Goal: Download file/media

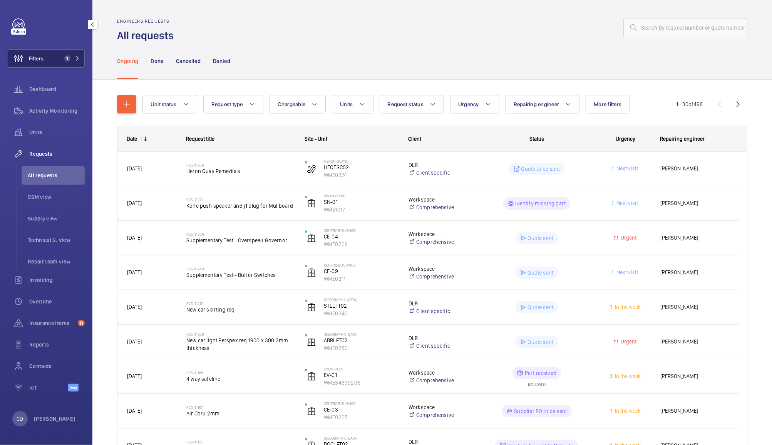
click at [42, 65] on span "Filters" at bounding box center [25, 58] width 35 height 18
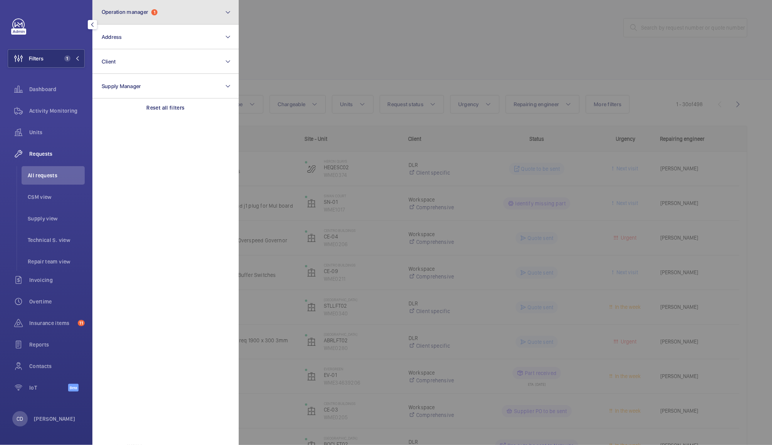
click at [165, 15] on button "Operation manager 1" at bounding box center [165, 12] width 146 height 25
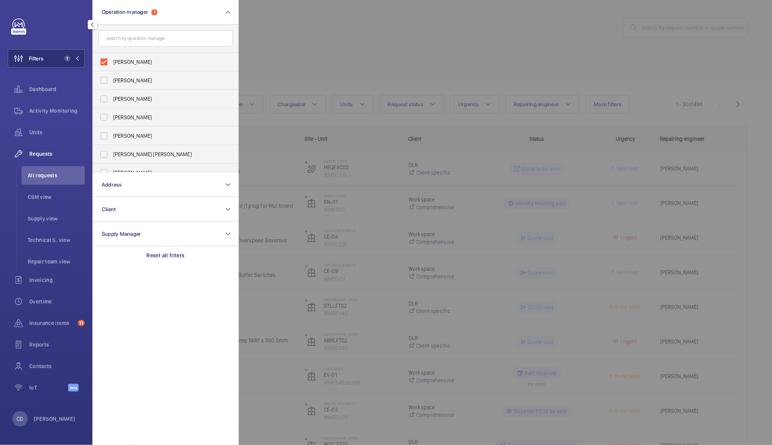
click at [306, 18] on div at bounding box center [625, 222] width 772 height 445
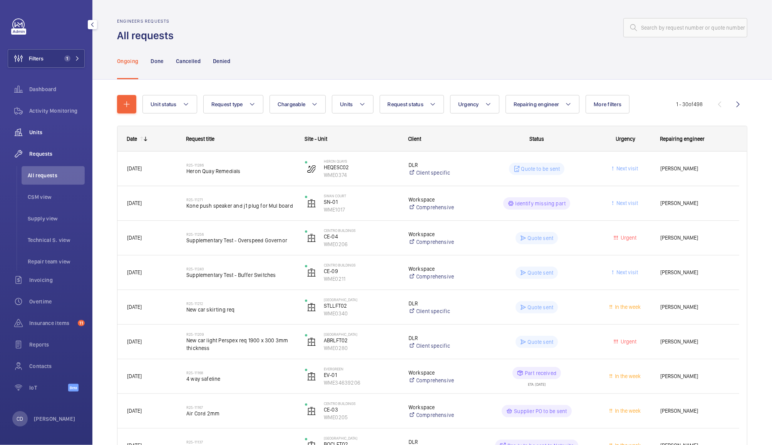
click at [40, 130] on span "Units" at bounding box center [56, 133] width 55 height 8
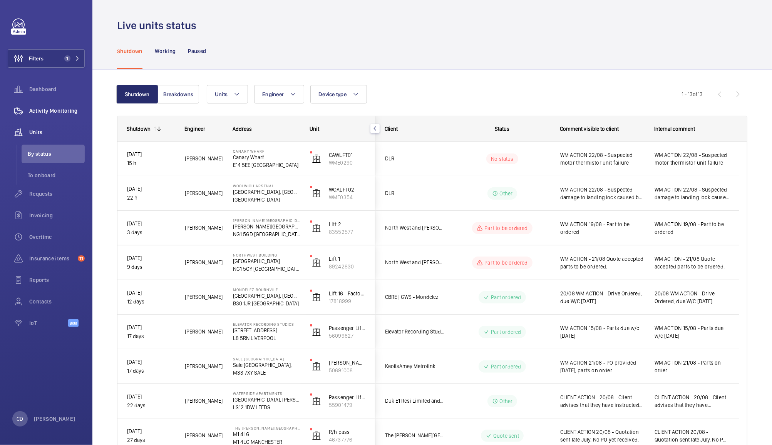
click at [55, 115] on div "Activity Monitoring" at bounding box center [46, 111] width 77 height 18
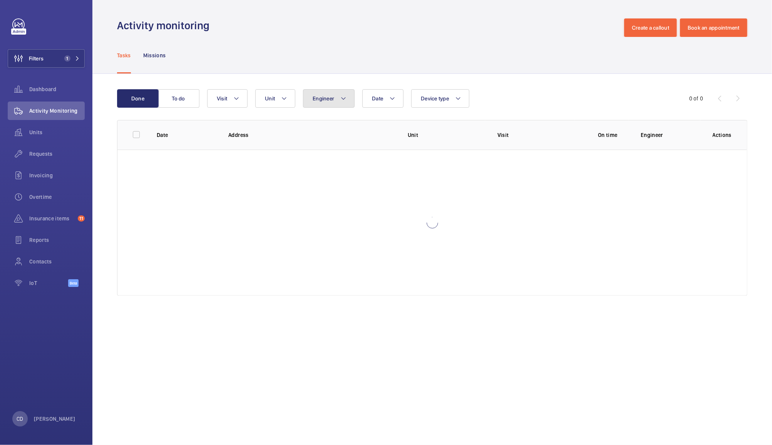
click at [327, 98] on span "Engineer" at bounding box center [324, 98] width 22 height 6
click at [270, 98] on span "Unit" at bounding box center [270, 98] width 10 height 6
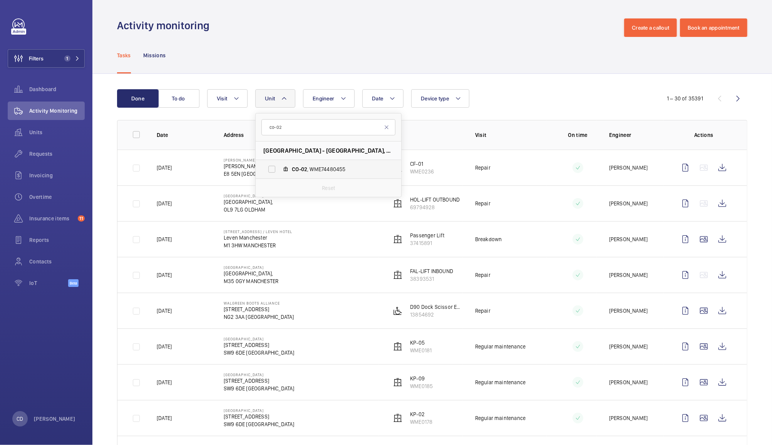
type input "co-02"
click at [317, 172] on span "CO-02 , WME74480455" at bounding box center [336, 170] width 89 height 8
click at [279, 172] on input "CO-02 , WME74480455" at bounding box center [271, 169] width 15 height 15
checkbox input "true"
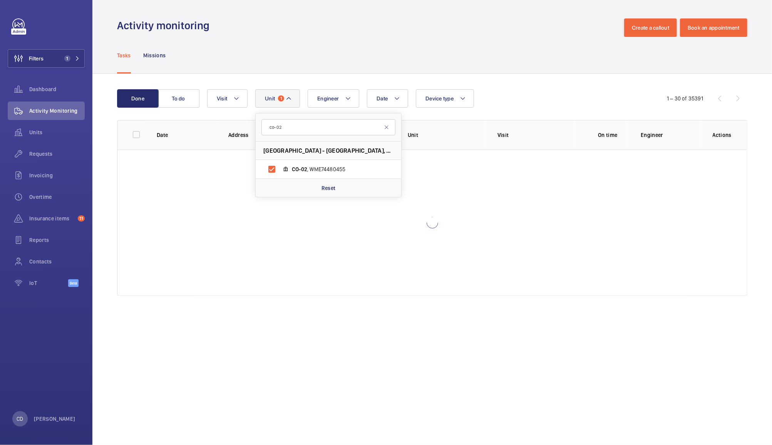
click at [468, 40] on div "Tasks Missions" at bounding box center [432, 55] width 630 height 37
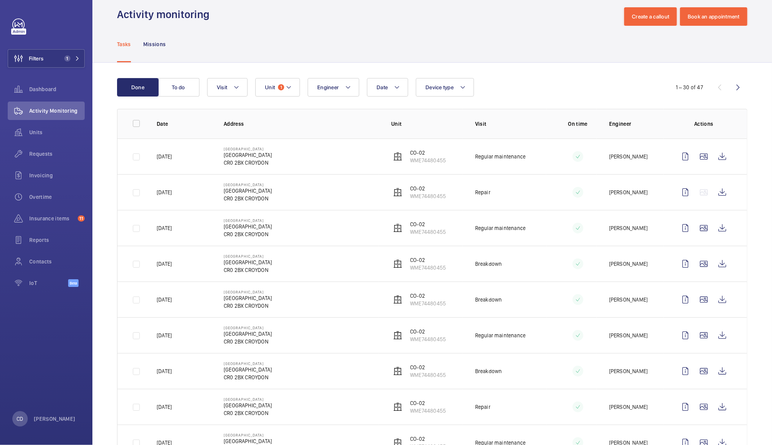
scroll to position [14, 0]
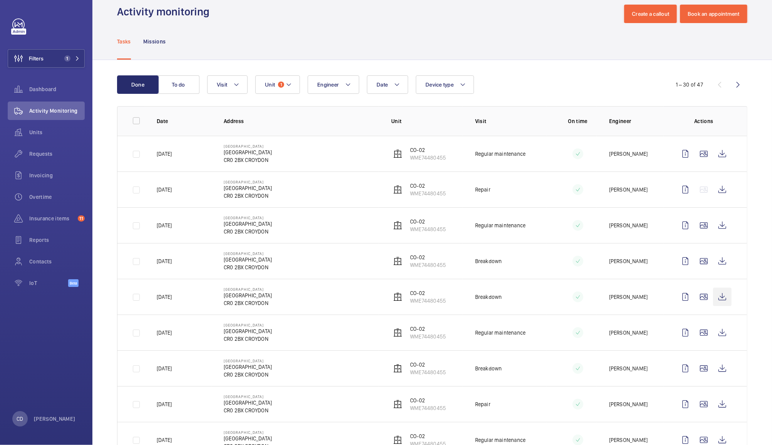
click at [713, 301] on wm-front-icon-button at bounding box center [722, 297] width 18 height 18
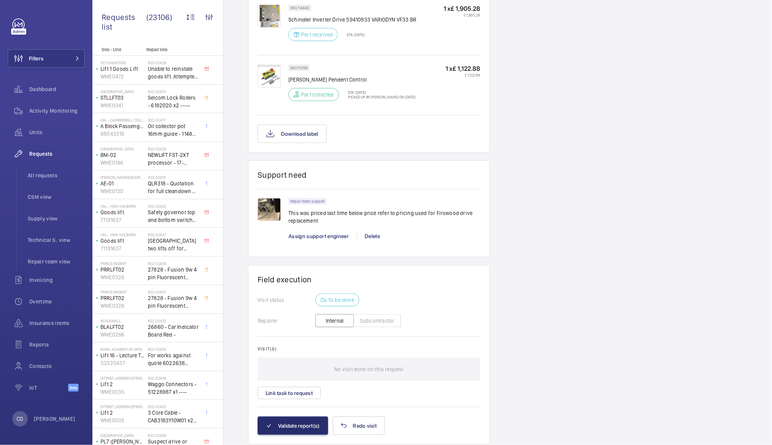
scroll to position [592, 0]
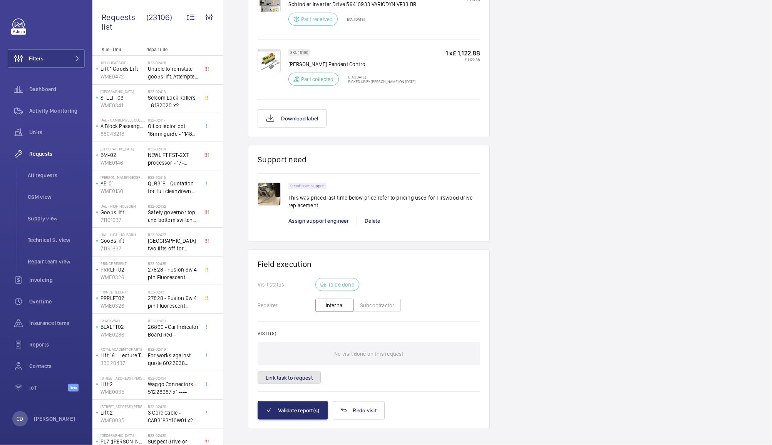
click at [309, 372] on button "Link task to request" at bounding box center [288, 378] width 63 height 12
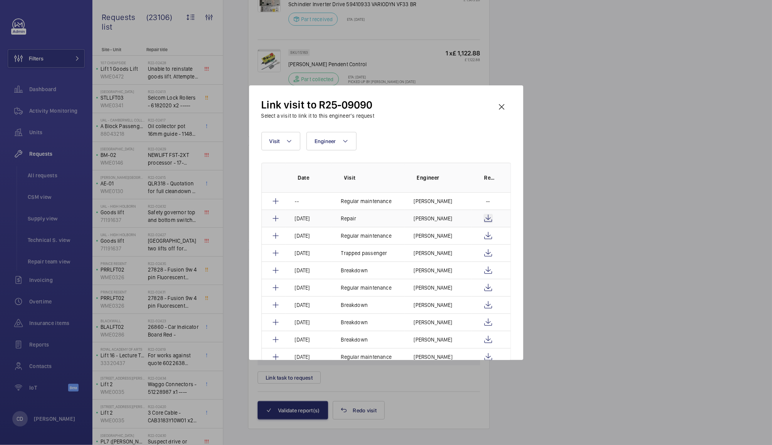
click at [483, 221] on wm-front-icon-button at bounding box center [487, 218] width 9 height 9
click at [276, 218] on mat-icon at bounding box center [275, 218] width 9 height 9
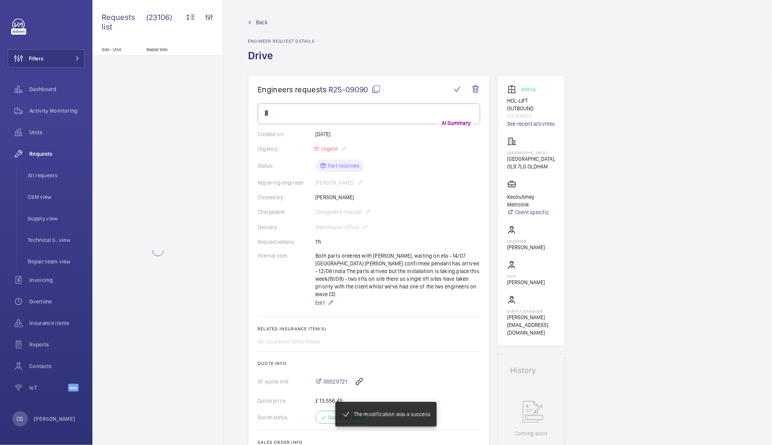
scroll to position [564, 0]
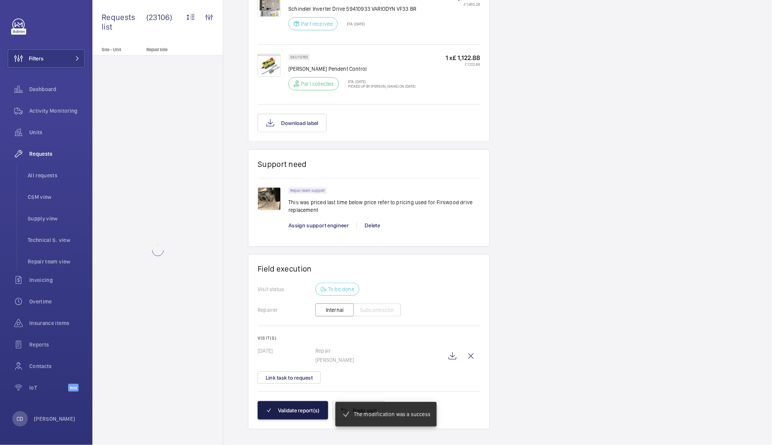
click at [299, 409] on button "Validate report(s)" at bounding box center [292, 410] width 70 height 18
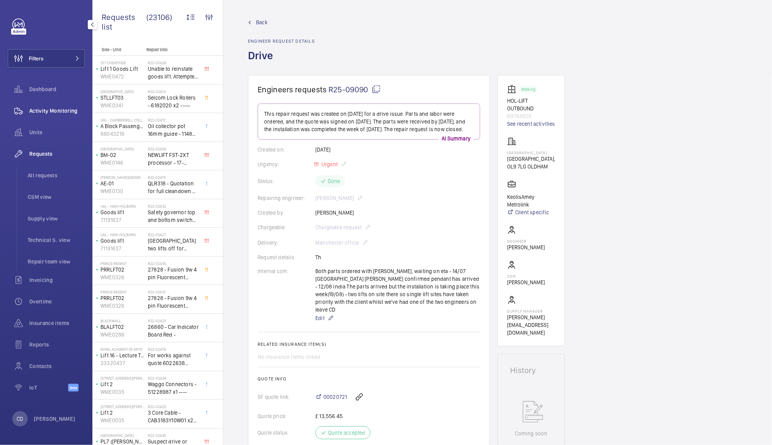
click at [55, 110] on span "Activity Monitoring" at bounding box center [56, 111] width 55 height 8
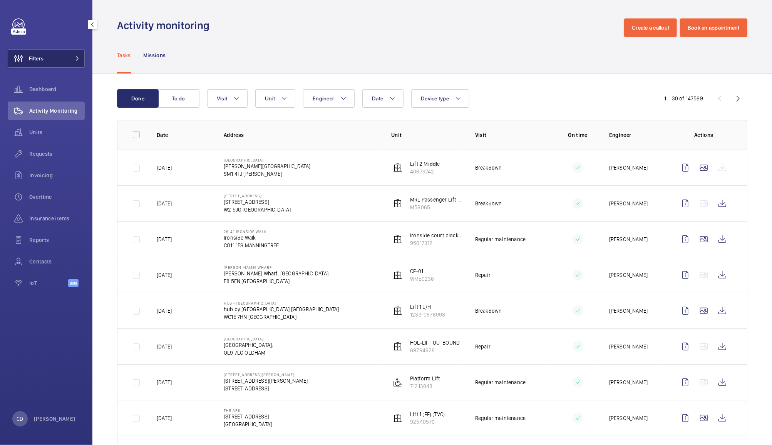
click at [48, 61] on button "Filters" at bounding box center [46, 58] width 77 height 18
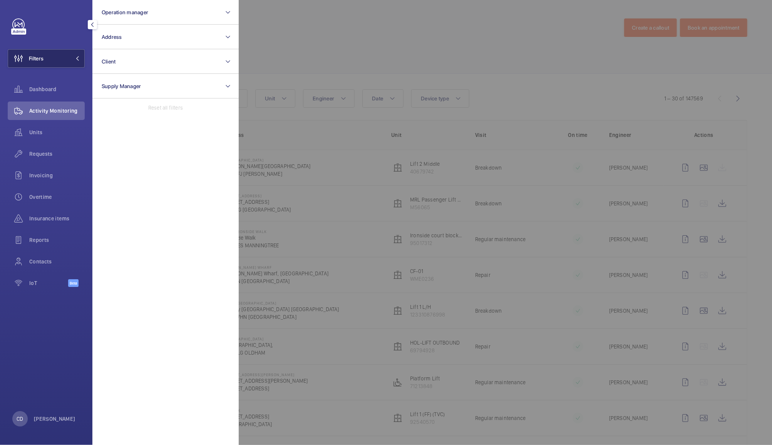
click at [48, 61] on button "Filters" at bounding box center [46, 58] width 77 height 18
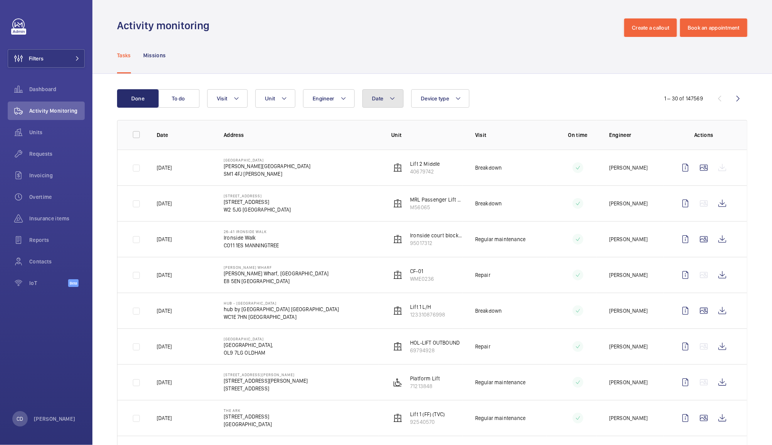
click at [374, 96] on span "Date" at bounding box center [377, 98] width 11 height 6
click at [382, 154] on mat-icon at bounding box center [382, 154] width 9 height 9
click at [393, 188] on span "1" at bounding box center [390, 187] width 15 height 15
type input "01/07/2025"
click at [422, 254] on span "31" at bounding box center [423, 254] width 15 height 15
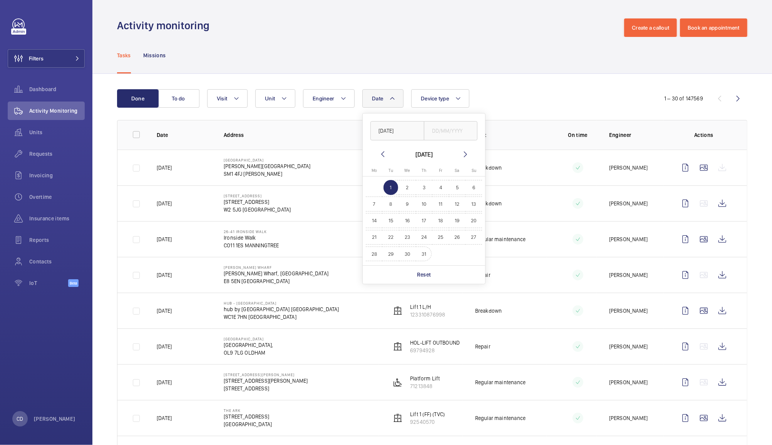
type input "31/07/2025"
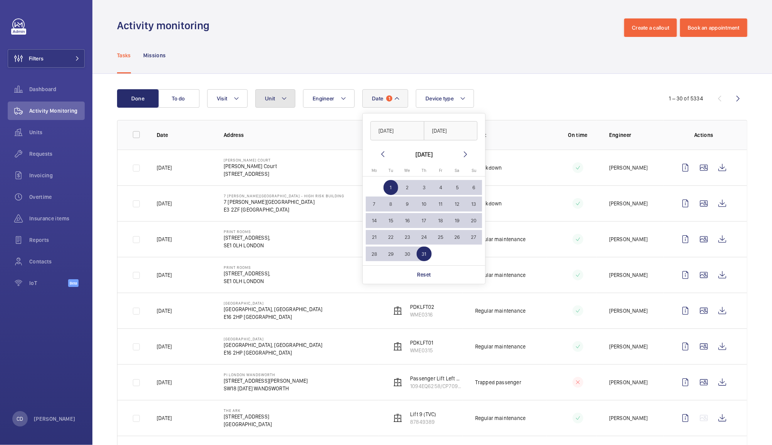
click at [274, 95] on span "Unit" at bounding box center [270, 98] width 10 height 6
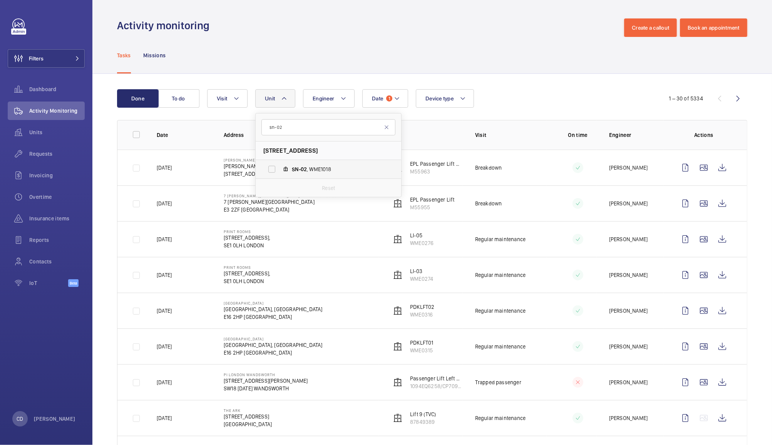
type input "sn-02"
click at [320, 172] on span "SN-02 , WME1018" at bounding box center [336, 170] width 89 height 8
click at [279, 172] on input "SN-02 , WME1018" at bounding box center [271, 169] width 15 height 15
checkbox input "true"
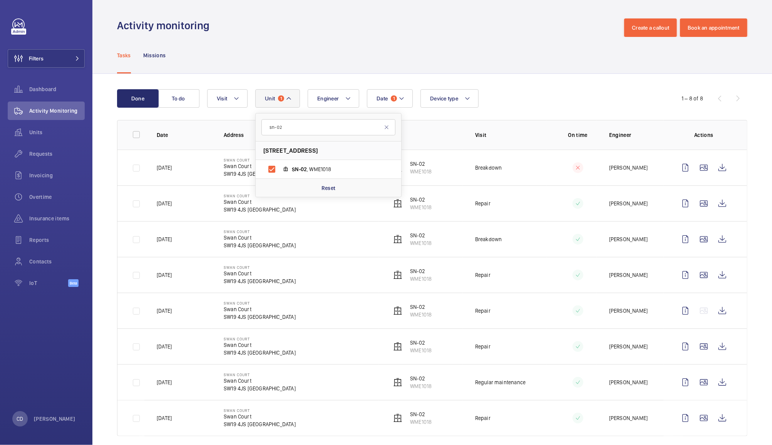
click at [476, 40] on div "Tasks Missions" at bounding box center [432, 55] width 630 height 37
click at [715, 167] on wm-front-icon-button at bounding box center [722, 168] width 18 height 18
click at [281, 99] on span "1" at bounding box center [281, 98] width 6 height 6
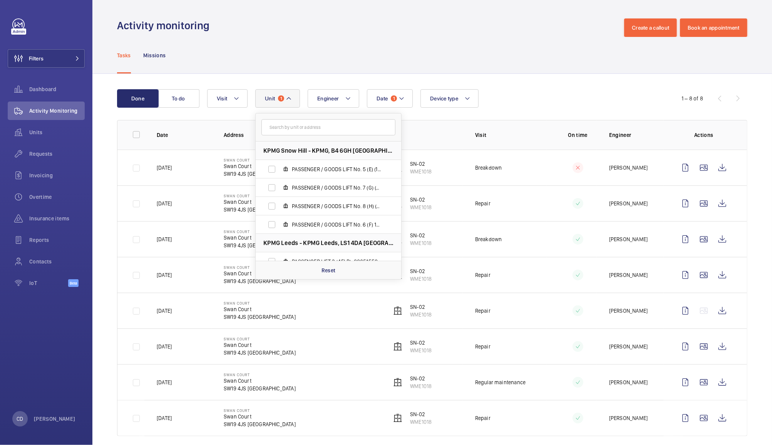
click at [341, 129] on input "text" at bounding box center [328, 127] width 134 height 16
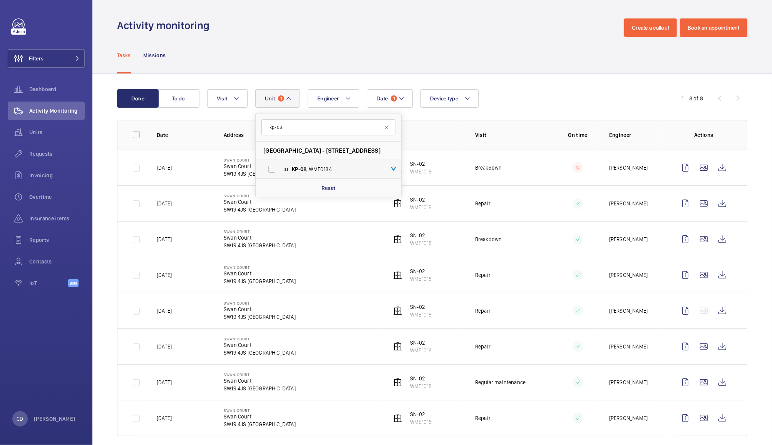
type input "kp-08"
click at [306, 168] on span "KP-08" at bounding box center [299, 169] width 15 height 6
click at [279, 168] on input "KP-08 , WME0184" at bounding box center [271, 169] width 15 height 15
checkbox input "true"
click at [329, 189] on p "Reset" at bounding box center [328, 188] width 14 height 8
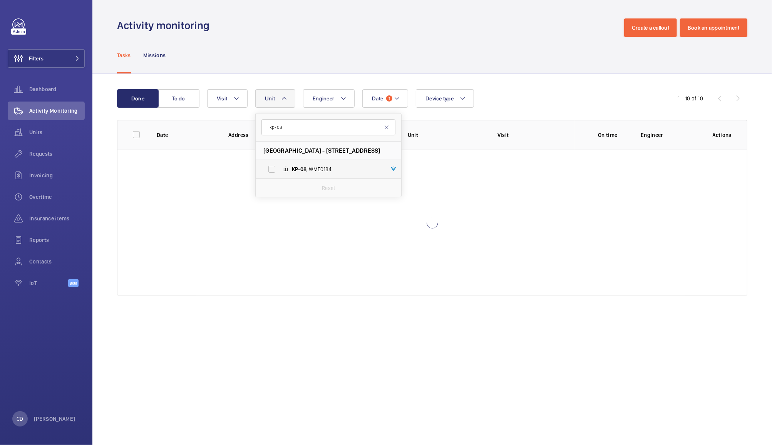
click at [312, 170] on span "KP-08 , WME0184" at bounding box center [336, 170] width 89 height 8
click at [279, 170] on input "KP-08 , WME0184" at bounding box center [271, 169] width 15 height 15
checkbox input "true"
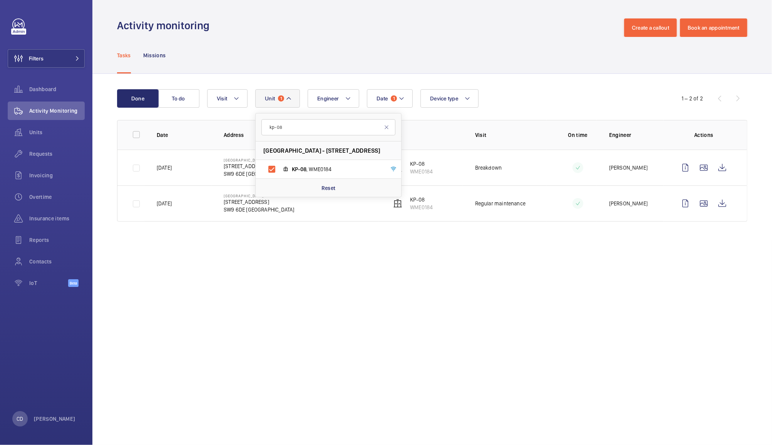
click at [483, 40] on div "Tasks Missions" at bounding box center [432, 55] width 630 height 37
click at [723, 168] on wm-front-icon-button at bounding box center [722, 168] width 18 height 18
click at [281, 98] on span "1" at bounding box center [281, 98] width 6 height 6
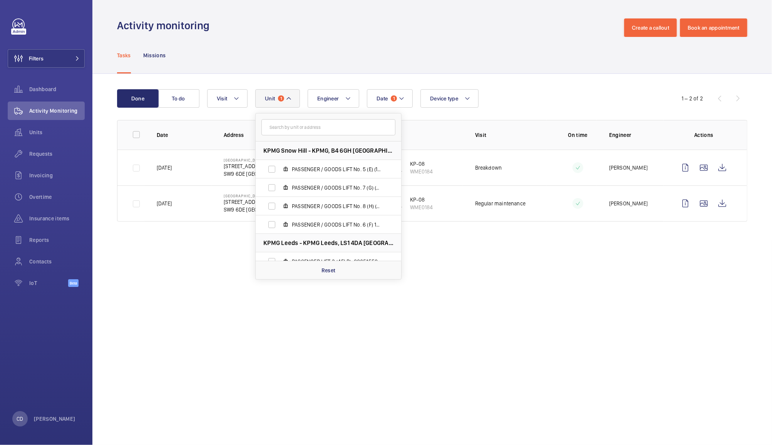
click at [321, 129] on input "text" at bounding box center [328, 127] width 134 height 16
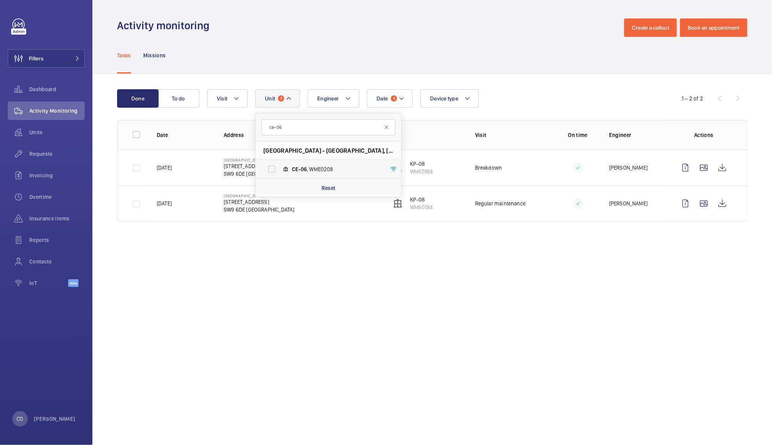
type input "ce-06"
click at [320, 168] on span "CE-06 , WME0208" at bounding box center [336, 170] width 89 height 8
click at [279, 168] on input "CE-06 , WME0208" at bounding box center [271, 169] width 15 height 15
checkbox input "true"
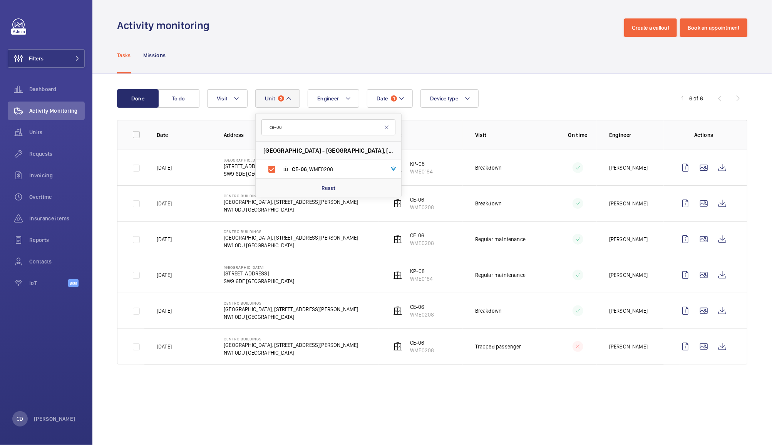
click at [585, 266] on td at bounding box center [571, 275] width 50 height 36
click at [718, 348] on wm-front-icon-button at bounding box center [722, 347] width 18 height 18
click at [724, 313] on wm-front-icon-button at bounding box center [722, 311] width 18 height 18
click at [724, 200] on wm-front-icon-button at bounding box center [722, 203] width 18 height 18
click at [282, 95] on button "Unit 2" at bounding box center [277, 98] width 45 height 18
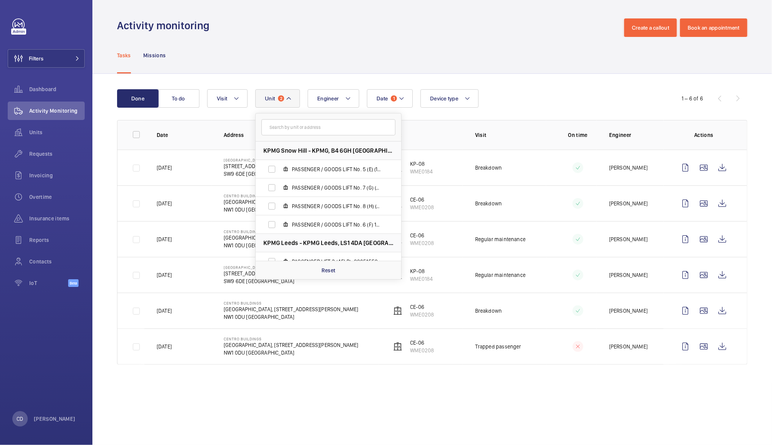
click at [347, 130] on input "text" at bounding box center [328, 127] width 134 height 16
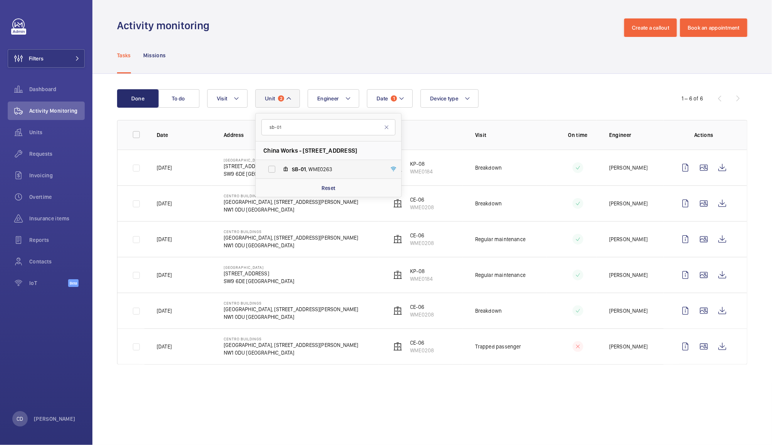
type input "sb-01"
click at [323, 167] on span "SB-01 , WME0263" at bounding box center [336, 170] width 89 height 8
click at [279, 167] on input "SB-01 , WME0263" at bounding box center [271, 169] width 15 height 15
checkbox input "true"
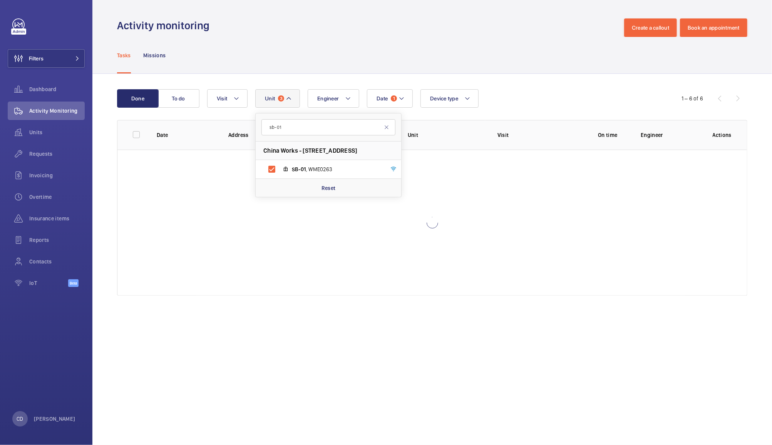
click at [496, 17] on wm-front-admin-header "Activity monitoring Create a callout Book an appointment" at bounding box center [431, 18] width 679 height 37
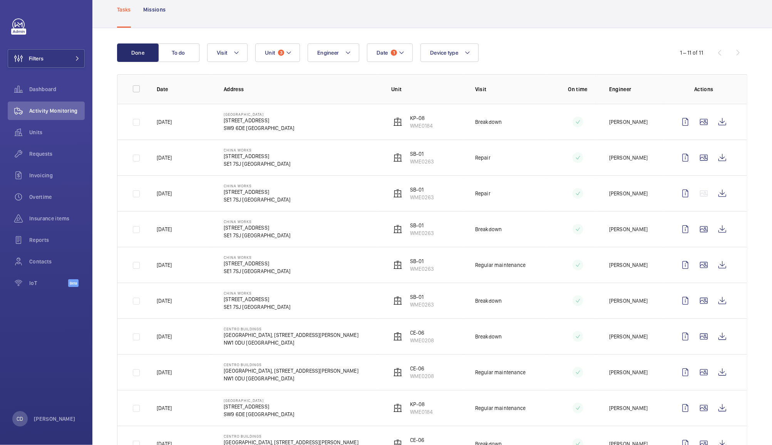
scroll to position [45, 0]
click at [714, 302] on wm-front-icon-button at bounding box center [722, 302] width 18 height 18
click at [714, 230] on wm-front-icon-button at bounding box center [722, 230] width 18 height 18
click at [280, 53] on span "3" at bounding box center [281, 53] width 6 height 6
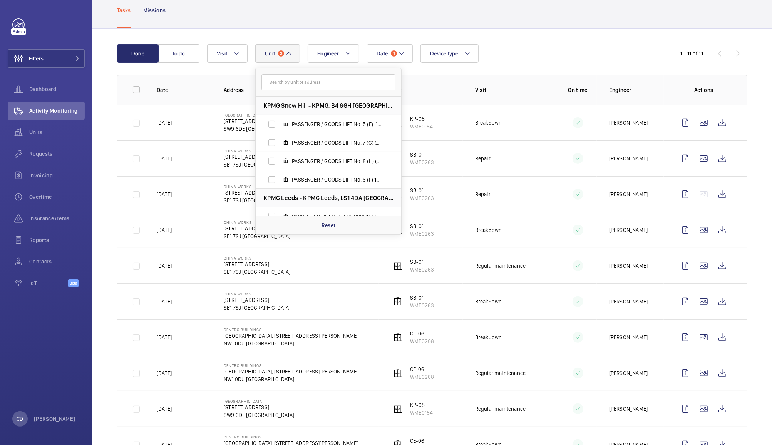
click at [329, 80] on input "text" at bounding box center [328, 82] width 134 height 16
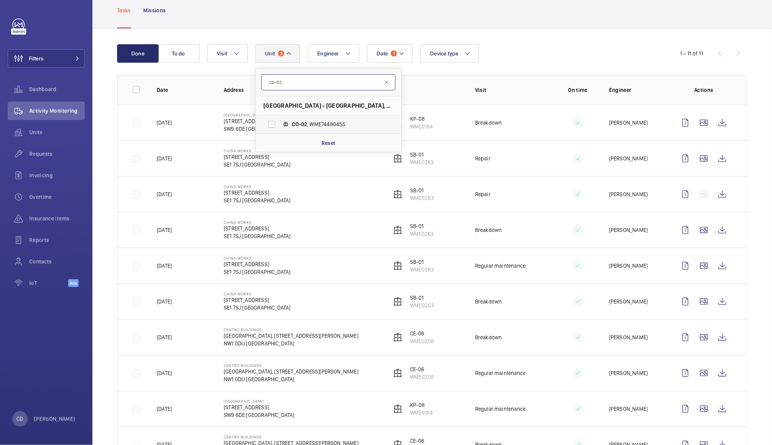
type input "co-02"
click at [315, 124] on span "CO-02 , WME74480455" at bounding box center [336, 124] width 89 height 8
click at [279, 124] on input "CO-02 , WME74480455" at bounding box center [271, 124] width 15 height 15
checkbox input "true"
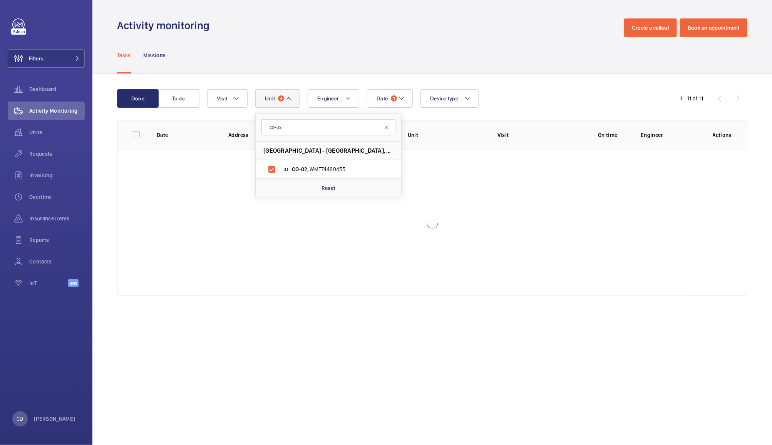
click at [530, 53] on div "Tasks Missions" at bounding box center [432, 55] width 630 height 37
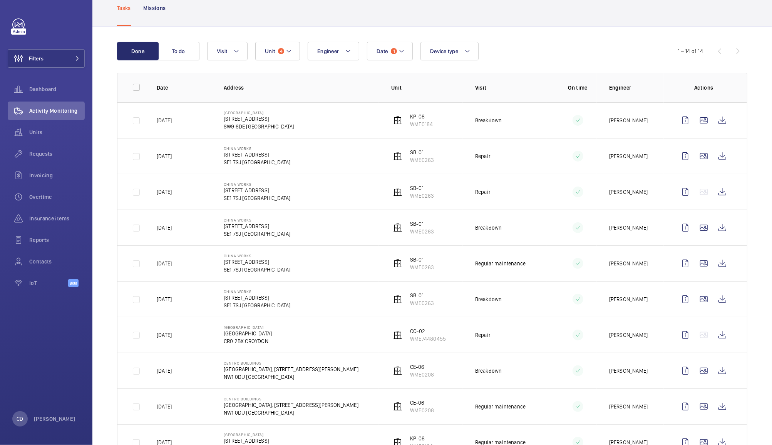
scroll to position [50, 0]
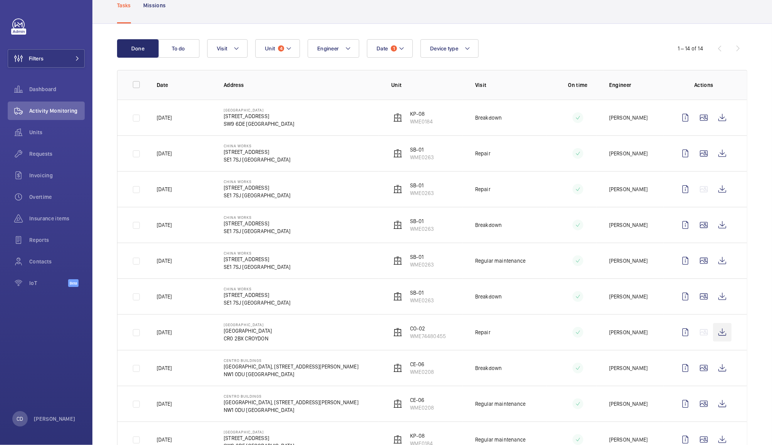
click at [714, 334] on wm-front-icon-button at bounding box center [722, 332] width 18 height 18
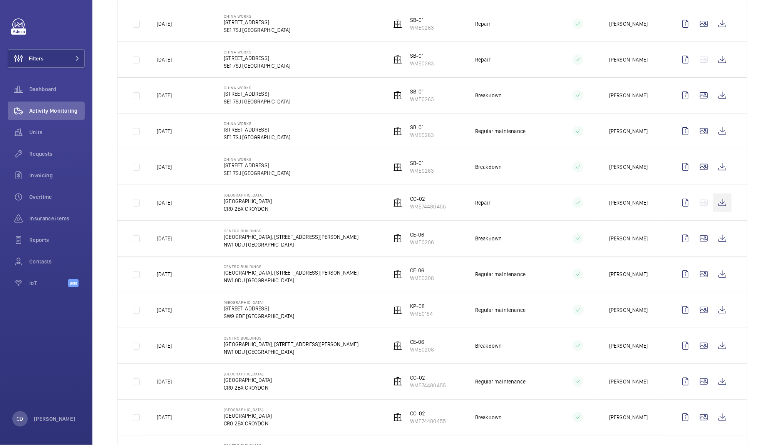
scroll to position [226, 0]
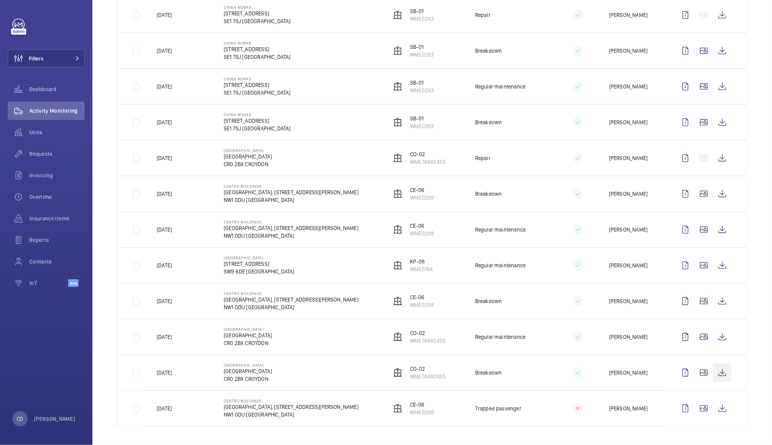
click at [714, 375] on wm-front-icon-button at bounding box center [722, 373] width 18 height 18
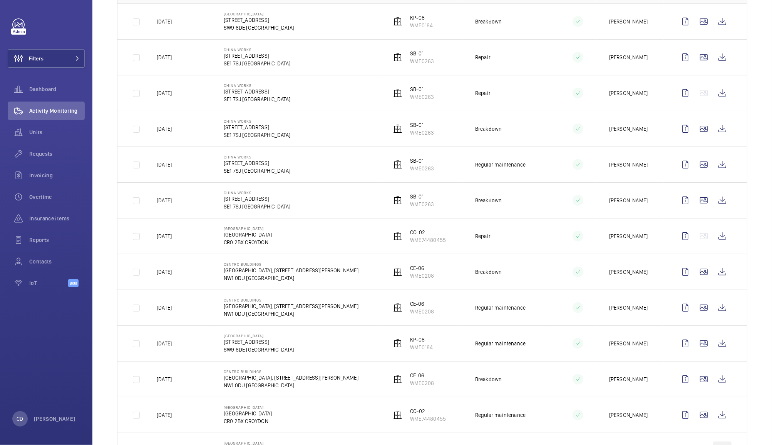
scroll to position [145, 0]
click at [715, 237] on wm-front-icon-button at bounding box center [722, 238] width 18 height 18
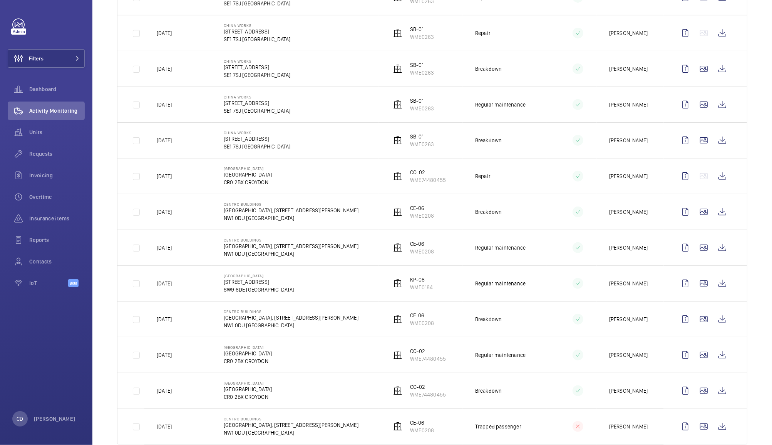
scroll to position [226, 0]
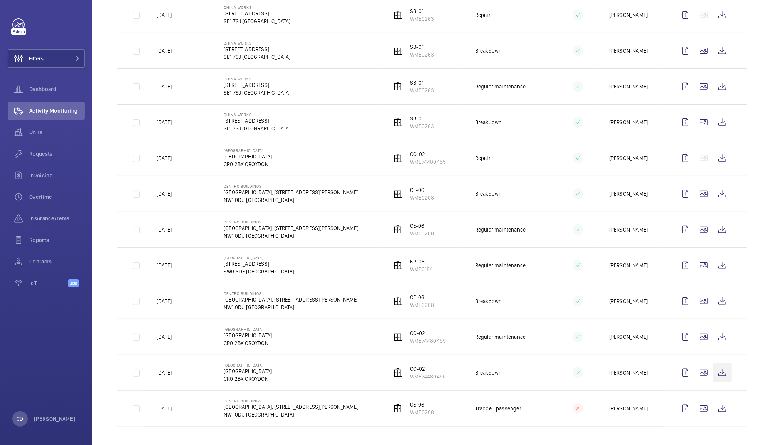
click at [719, 372] on wm-front-icon-button at bounding box center [722, 373] width 18 height 18
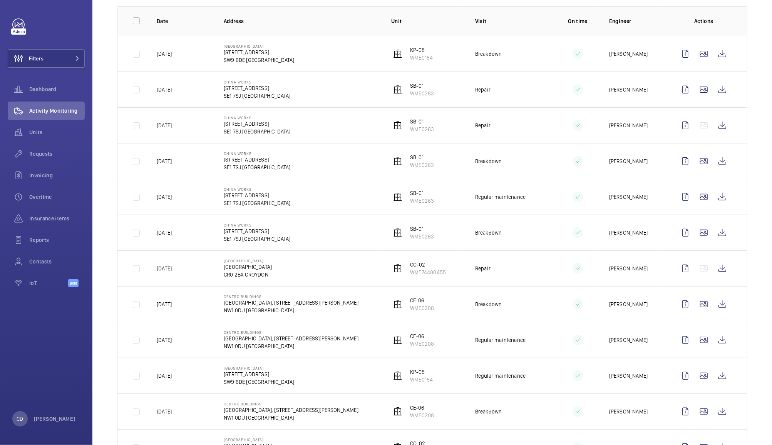
scroll to position [0, 0]
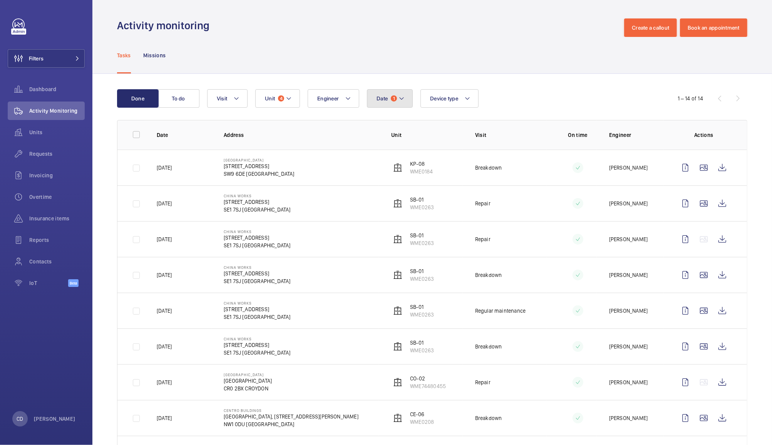
click at [390, 95] on button "Date 1" at bounding box center [390, 98] width 46 height 18
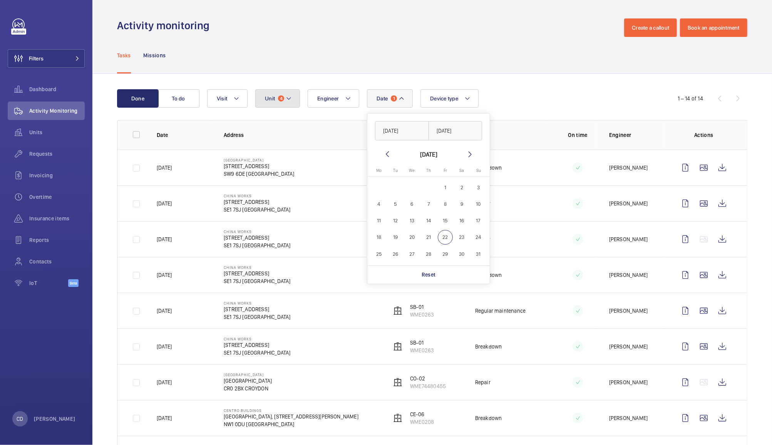
click at [277, 99] on button "Unit 4" at bounding box center [277, 98] width 45 height 18
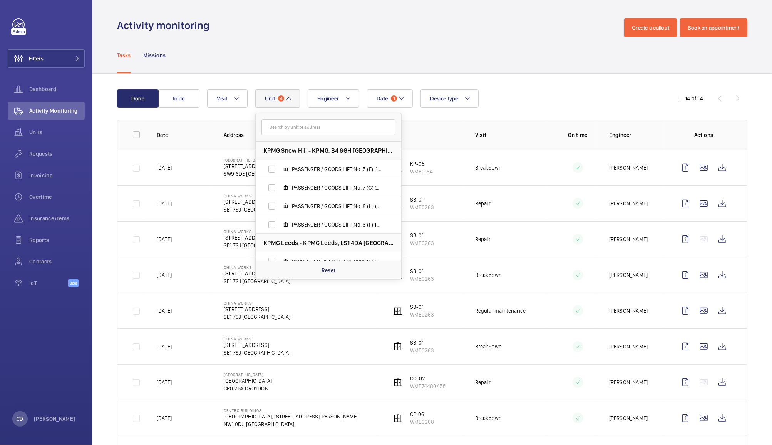
click at [346, 126] on input "text" at bounding box center [328, 127] width 134 height 16
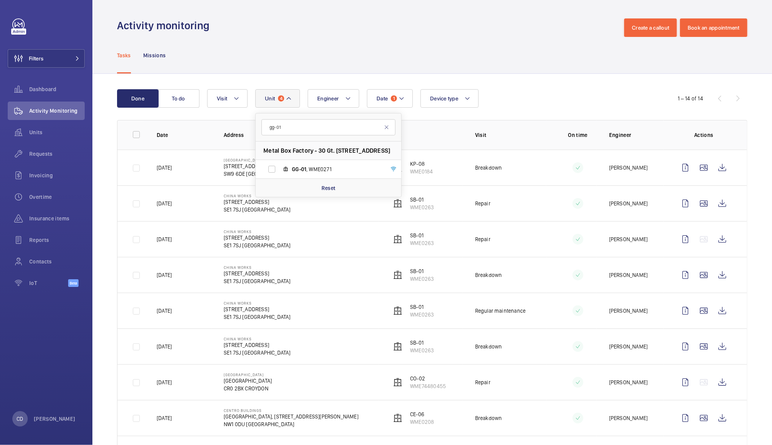
type input "gg-01"
click at [321, 167] on span "GG-01 , WME0271" at bounding box center [336, 170] width 89 height 8
click at [279, 167] on input "GG-01 , WME0271" at bounding box center [271, 169] width 15 height 15
checkbox input "true"
click at [541, 80] on div "Done To do Date 1 Engineer Unit 5 gg-01 Metal Box Factory - 30 Gt. Guildford St…" at bounding box center [431, 443] width 679 height 739
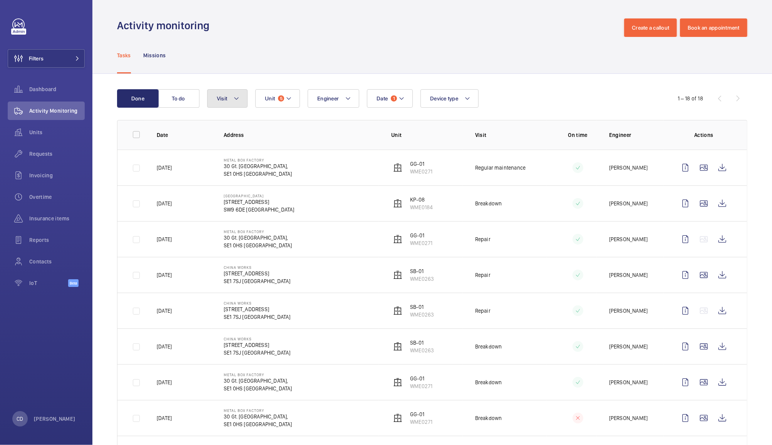
click at [229, 91] on button "Visit" at bounding box center [227, 98] width 40 height 18
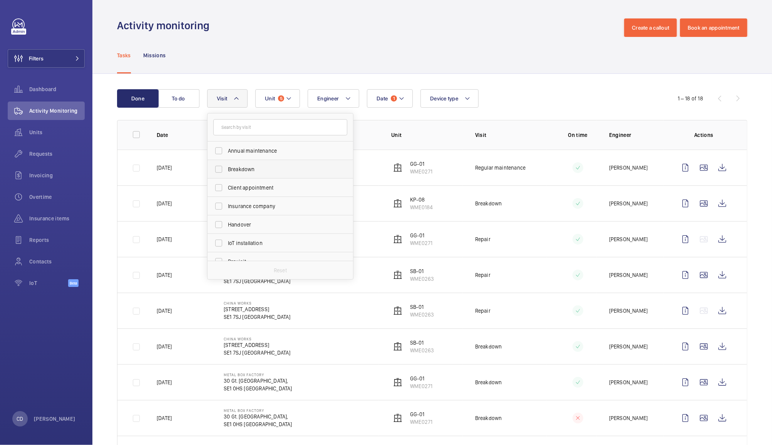
click at [222, 167] on label "Breakdown" at bounding box center [274, 169] width 134 height 18
click at [222, 167] on input "Breakdown" at bounding box center [218, 169] width 15 height 15
checkbox input "true"
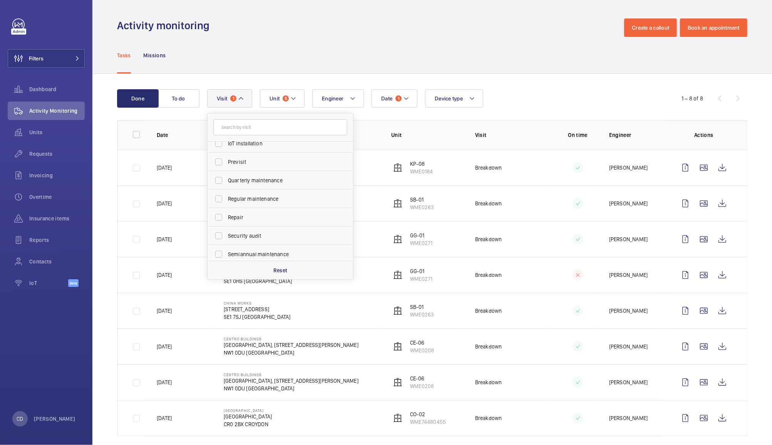
scroll to position [104, 0]
click at [224, 210] on label "Repair" at bounding box center [274, 213] width 134 height 18
click at [224, 210] on input "Repair" at bounding box center [218, 213] width 15 height 15
checkbox input "true"
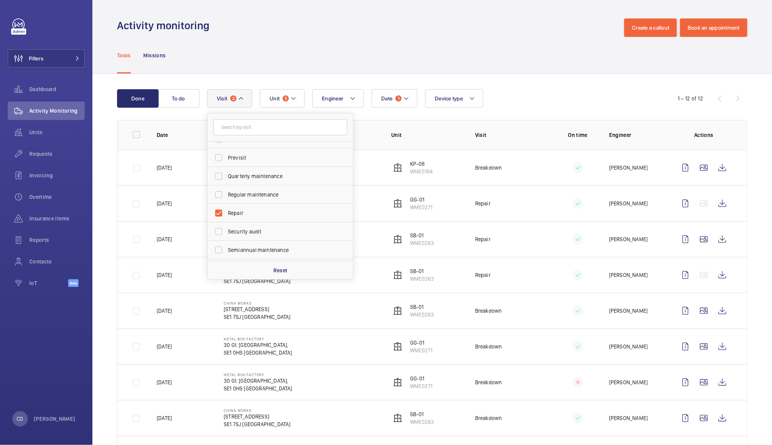
click at [527, 37] on div "Tasks Missions" at bounding box center [432, 55] width 630 height 37
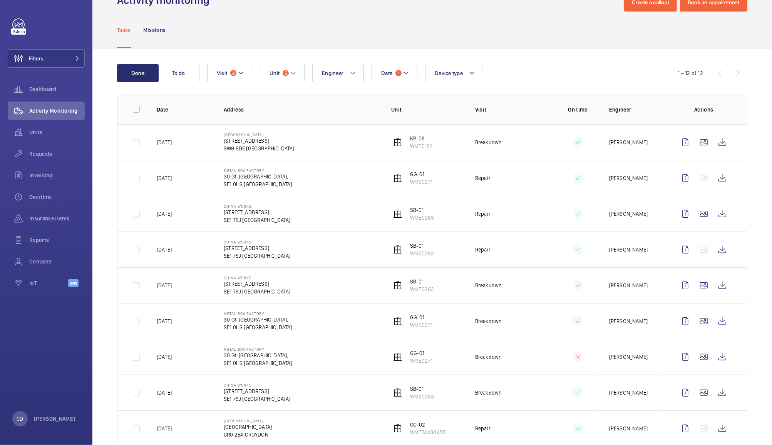
scroll to position [25, 0]
click at [714, 322] on wm-front-icon-button at bounding box center [722, 321] width 18 height 18
click at [714, 179] on wm-front-icon-button at bounding box center [722, 178] width 18 height 18
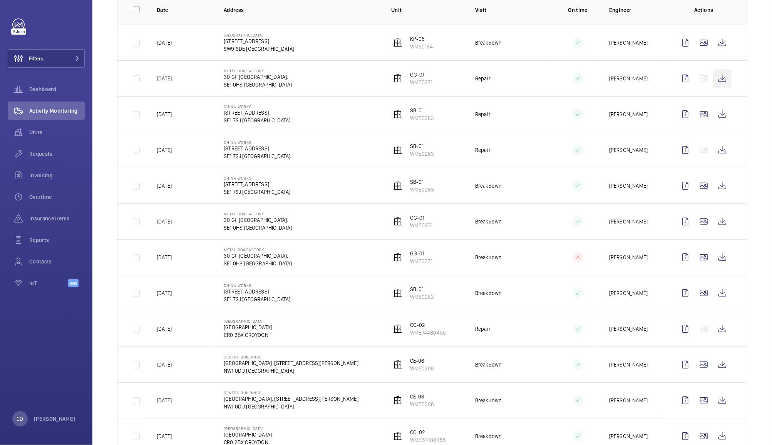
scroll to position [124, 0]
click at [716, 259] on wm-front-icon-button at bounding box center [722, 258] width 18 height 18
click at [713, 81] on wm-front-icon-button at bounding box center [722, 79] width 18 height 18
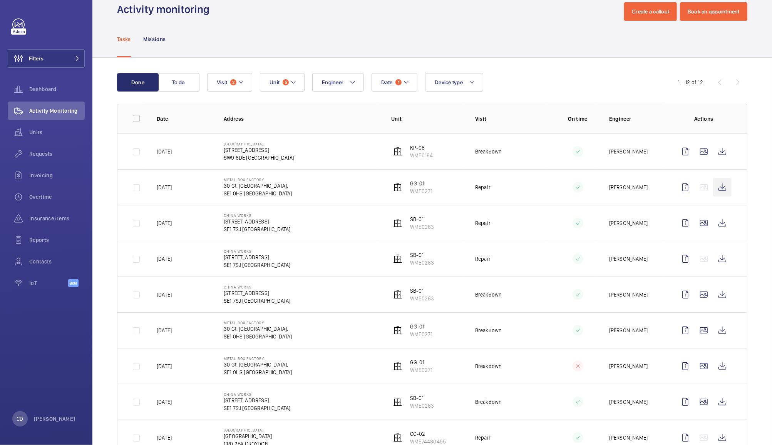
scroll to position [0, 0]
